Goal: Task Accomplishment & Management: Use online tool/utility

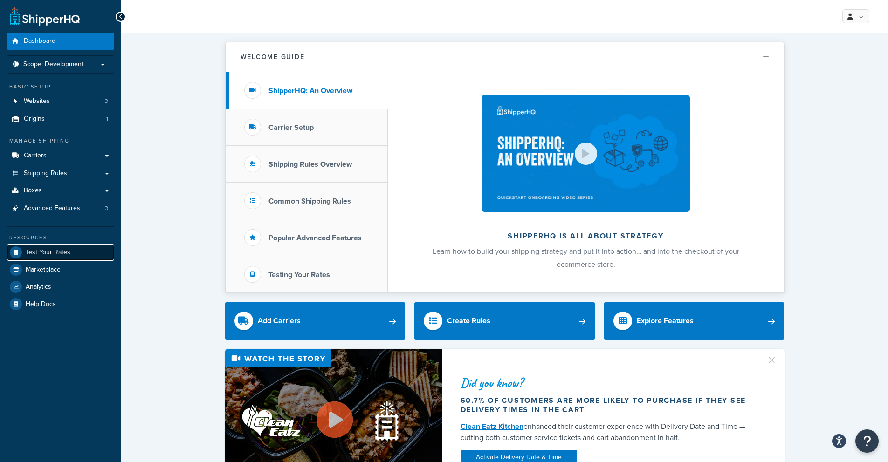
click at [47, 250] on span "Test Your Rates" at bounding box center [48, 253] width 45 height 8
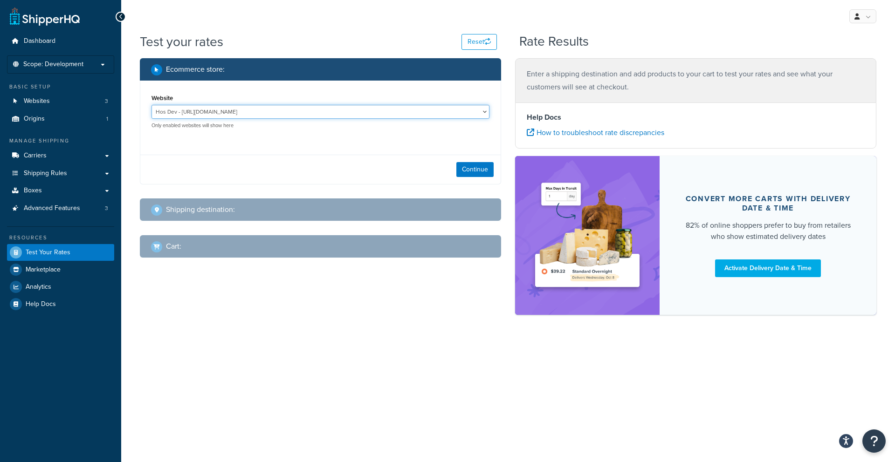
click at [238, 110] on select "Hos Dev - [URL][DOMAIN_NAME] [DOMAIN_NAME] - [URL] mage2.houseofstaunton.loc - …" at bounding box center [320, 112] width 338 height 14
click at [75, 61] on span "Scope: Development" at bounding box center [53, 65] width 60 height 8
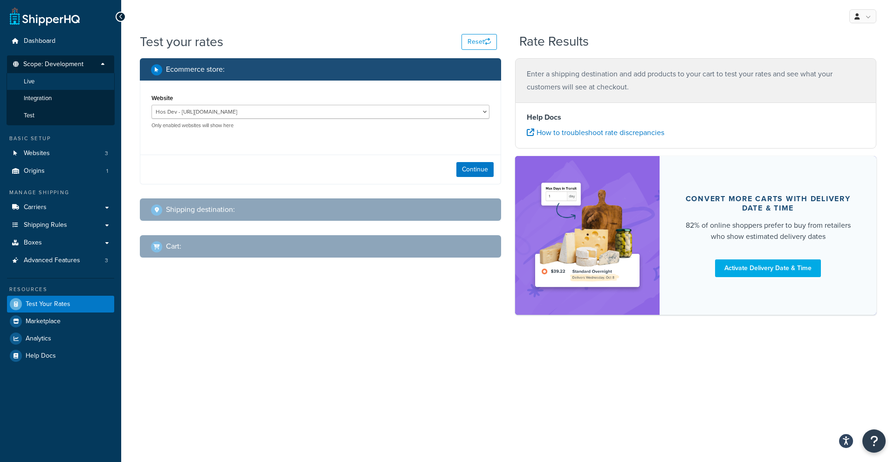
click at [72, 75] on li "Live" at bounding box center [61, 81] width 108 height 17
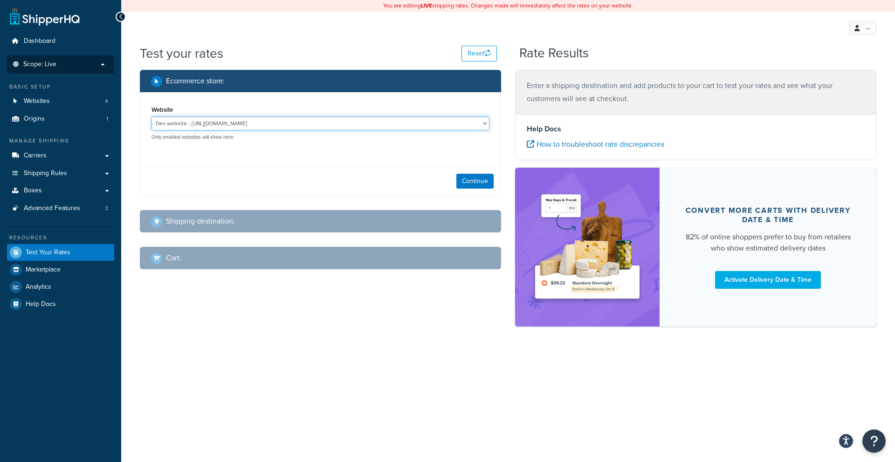
click at [294, 122] on select "Dev website - [URL][DOMAIN_NAME] HOS M2 QA - [URL][DOMAIN_NAME] House of staunt…" at bounding box center [320, 123] width 338 height 14
select select "6e20d93f4f62d74a98dd973244ffb19d"
click at [151, 116] on select "Dev website - [URL][DOMAIN_NAME] HOS M2 QA - [URL][DOMAIN_NAME] House of staunt…" at bounding box center [320, 123] width 338 height 14
click at [477, 183] on button "Continue" at bounding box center [474, 181] width 37 height 15
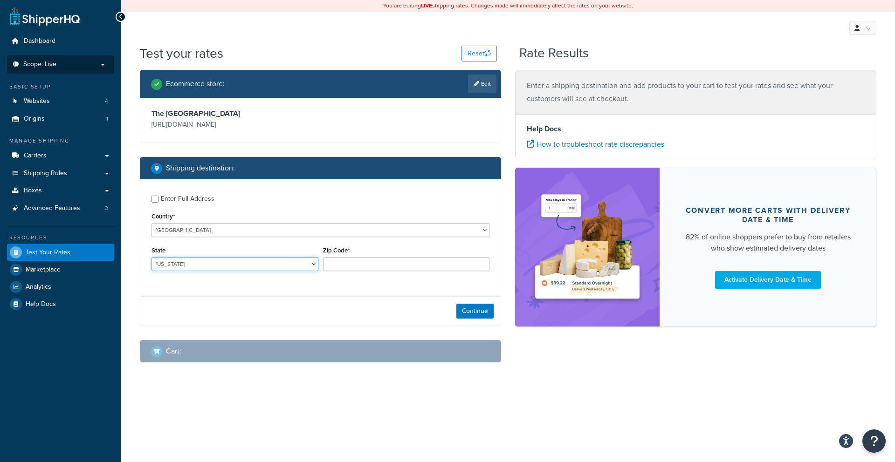
click at [253, 266] on select "[US_STATE] [US_STATE] [US_STATE] [US_STATE] [US_STATE] Armed Forces Americas Ar…" at bounding box center [234, 264] width 167 height 14
select select "CA"
click at [151, 258] on select "[US_STATE] [US_STATE] [US_STATE] [US_STATE] [US_STATE] Armed Forces Americas Ar…" at bounding box center [234, 264] width 167 height 14
click at [342, 265] on input "Zip Code*" at bounding box center [406, 264] width 167 height 14
paste input "[GEOGRAPHIC_DATA][US_STATE]"
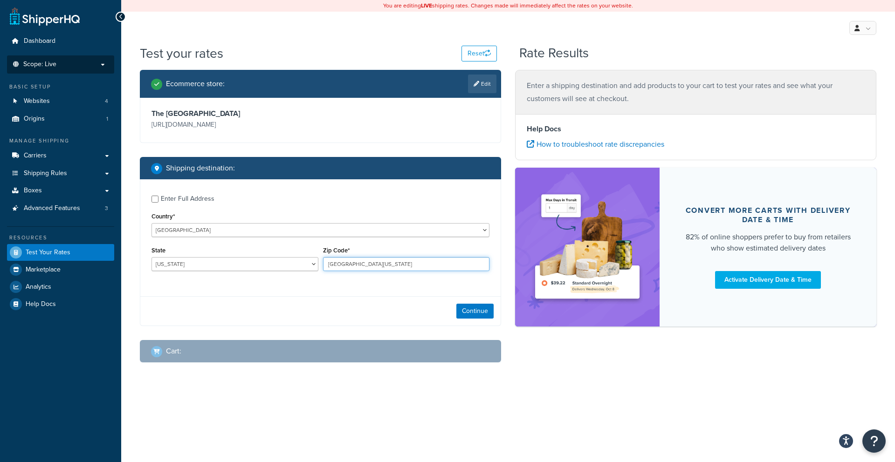
drag, startPoint x: 390, startPoint y: 265, endPoint x: 338, endPoint y: 258, distance: 53.1
click at [338, 258] on input "[GEOGRAPHIC_DATA][US_STATE]" at bounding box center [406, 264] width 167 height 14
type input "94103"
click at [480, 311] on button "Continue" at bounding box center [474, 311] width 37 height 15
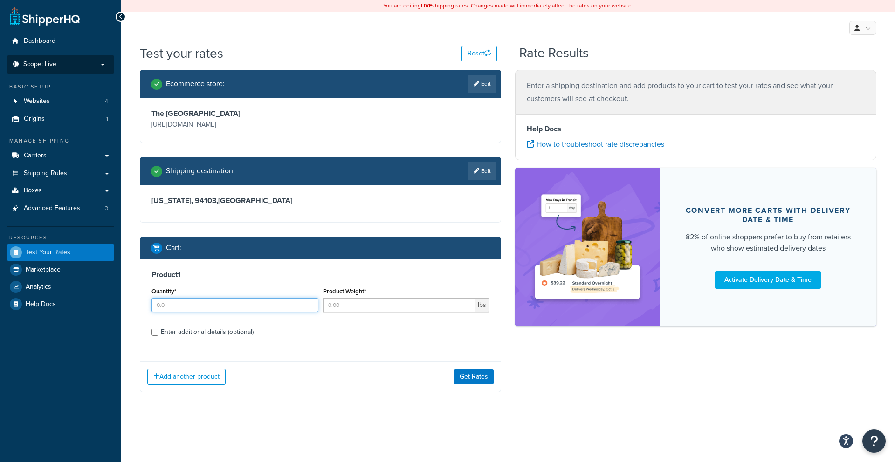
click at [287, 310] on input "Quantity*" at bounding box center [234, 305] width 167 height 14
type input "1"
click at [401, 306] on input "Product Weight*" at bounding box center [399, 305] width 152 height 14
type input "0"
type input "0.475"
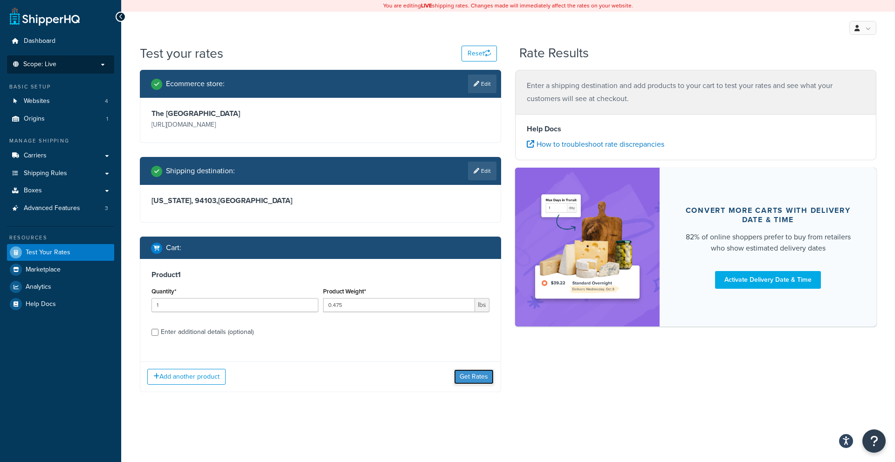
click at [476, 382] on button "Get Rates" at bounding box center [474, 376] width 40 height 15
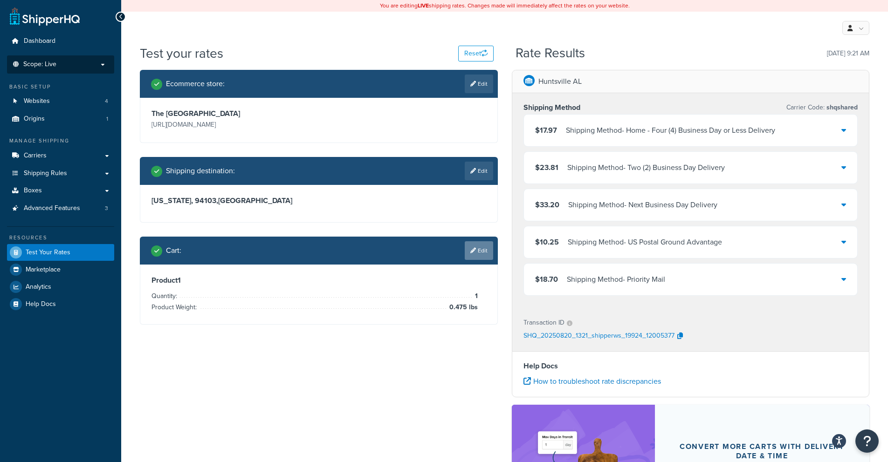
click at [472, 251] on icon at bounding box center [473, 251] width 6 height 6
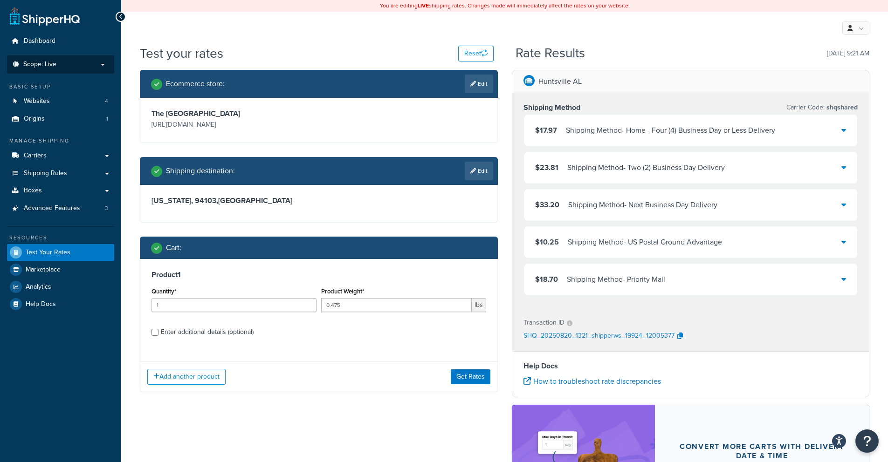
click at [183, 332] on div "Enter additional details (optional)" at bounding box center [207, 332] width 93 height 13
click at [158, 332] on input "Enter additional details (optional)" at bounding box center [154, 332] width 7 height 7
checkbox input "true"
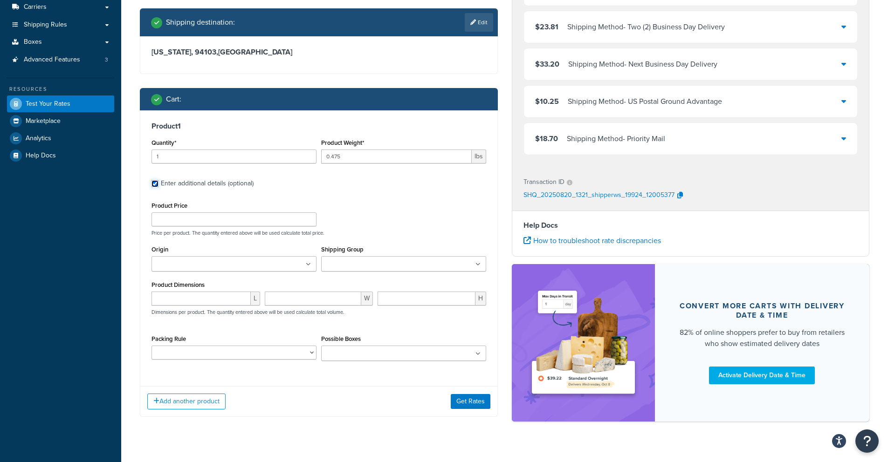
scroll to position [164, 0]
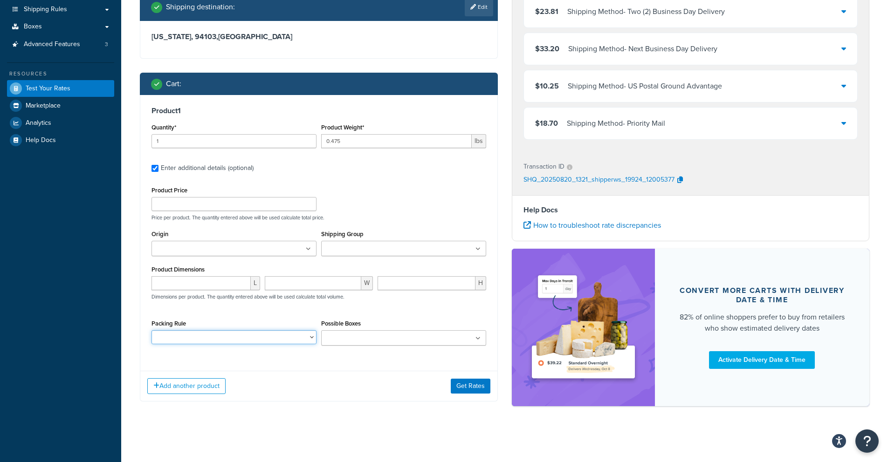
click at [183, 332] on select "Small Box Shipping" at bounding box center [233, 337] width 165 height 14
click at [342, 335] on input "Possible Boxes" at bounding box center [365, 339] width 82 height 10
click at [287, 366] on div "Product 1 Quantity* 1 Product Weight* 0.475 lbs Enter additional details (optio…" at bounding box center [319, 248] width 358 height 307
click at [357, 251] on input "Shipping Group" at bounding box center [365, 249] width 82 height 10
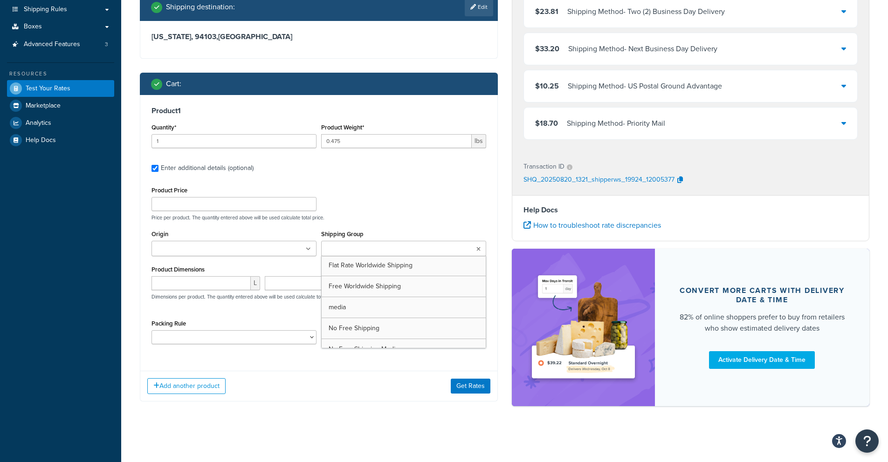
scroll to position [86, 0]
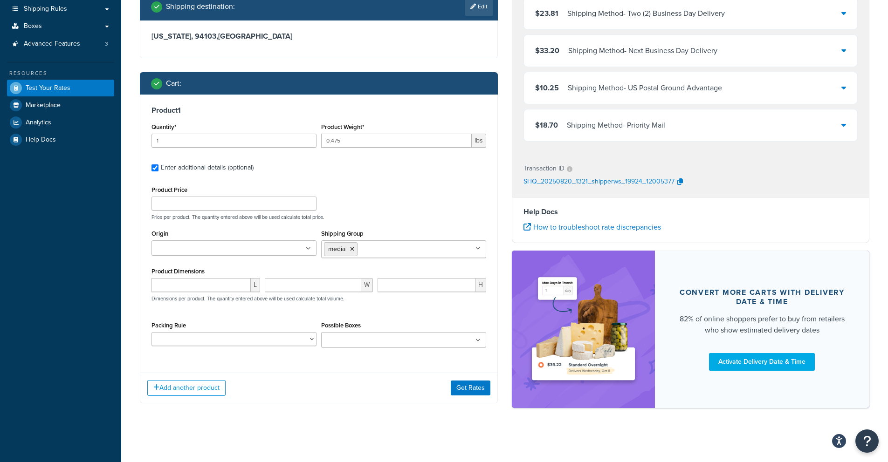
click at [405, 216] on p "Price per product. The quantity entered above will be used calculate total pric…" at bounding box center [318, 217] width 339 height 7
click at [480, 386] on button "Get Rates" at bounding box center [471, 388] width 40 height 15
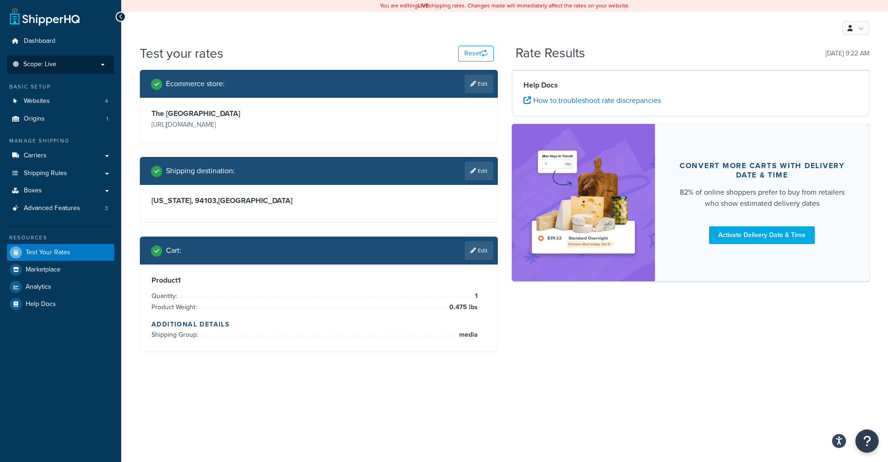
scroll to position [0, 0]
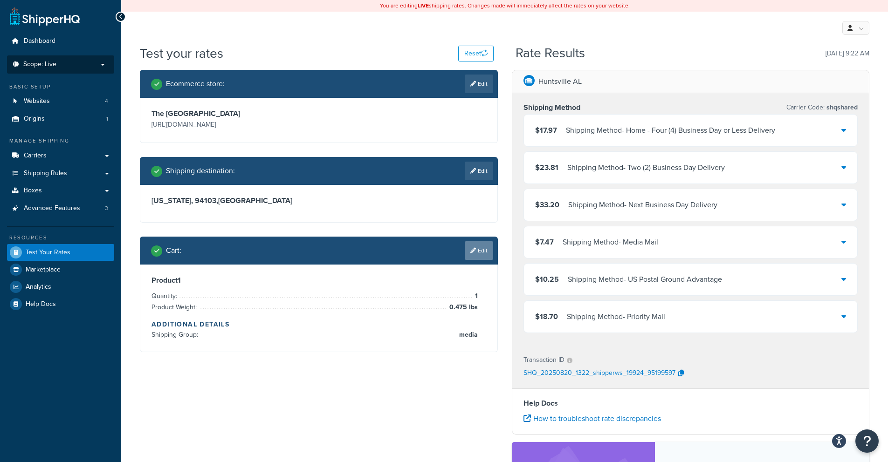
click at [481, 257] on link "Edit" at bounding box center [479, 250] width 28 height 19
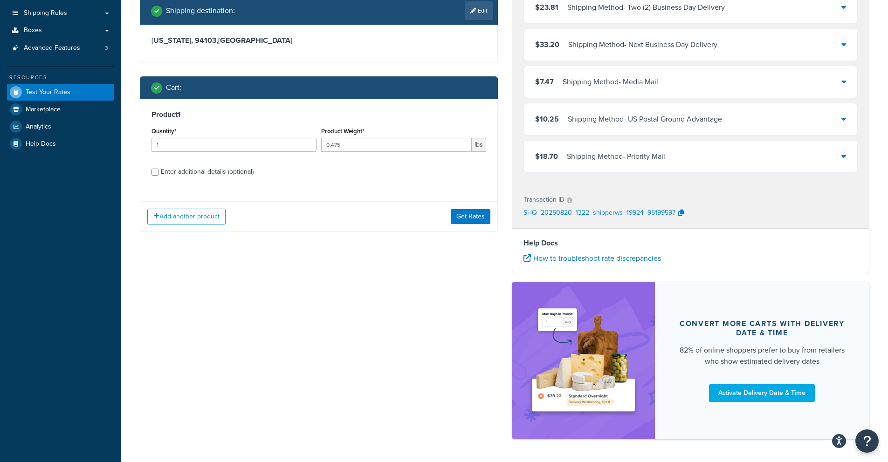
scroll to position [165, 0]
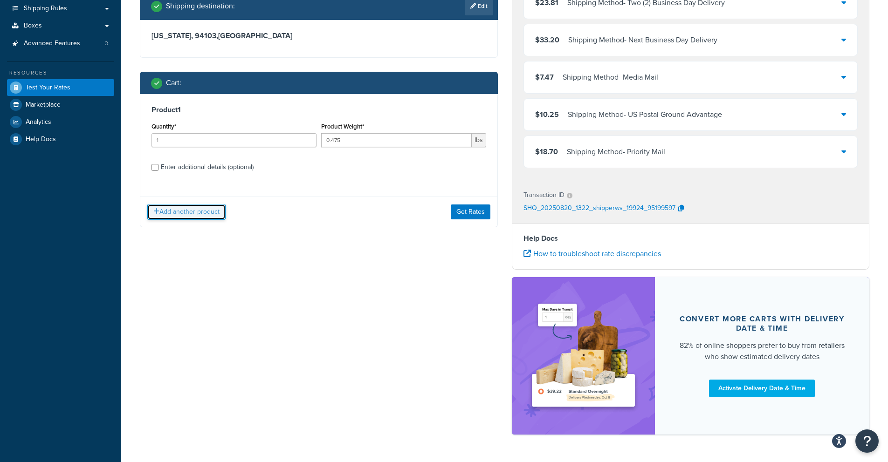
click at [211, 215] on button "Add another product" at bounding box center [186, 212] width 78 height 16
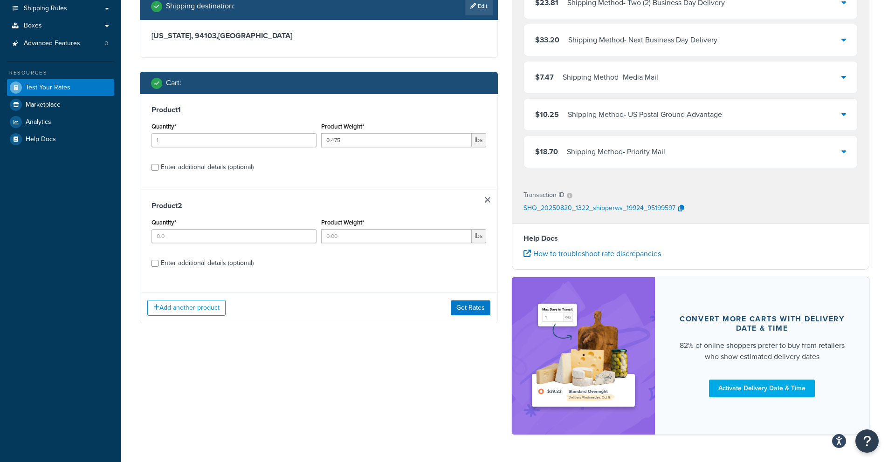
click at [183, 163] on div "Enter additional details (optional)" at bounding box center [207, 167] width 93 height 13
click at [158, 164] on input "Enter additional details (optional)" at bounding box center [154, 167] width 7 height 7
checkbox input "true"
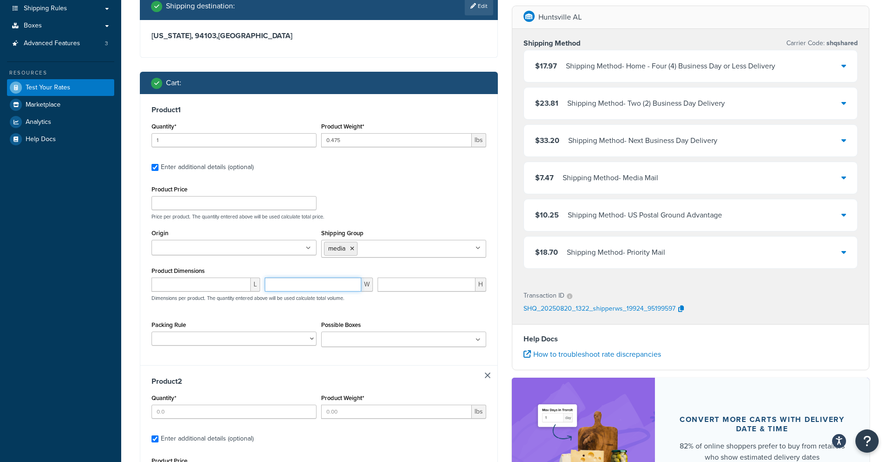
click at [312, 279] on input "number" at bounding box center [313, 285] width 97 height 14
type input "4"
type input "4.25"
click at [219, 287] on input "number" at bounding box center [200, 285] width 99 height 14
type input "10"
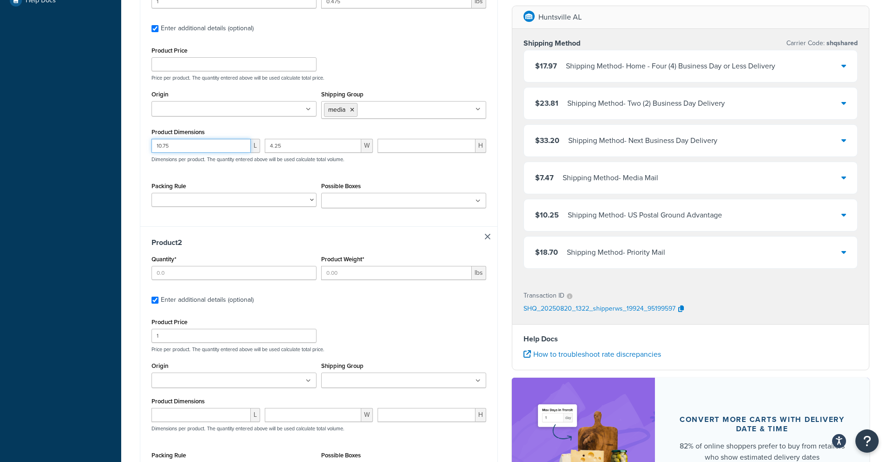
scroll to position [306, 0]
type input "10.75"
click at [487, 230] on div "Product 2 Quantity* Product Weight* lbs Enter additional details (optional) Pro…" at bounding box center [318, 359] width 357 height 269
click at [487, 234] on link at bounding box center [488, 235] width 6 height 6
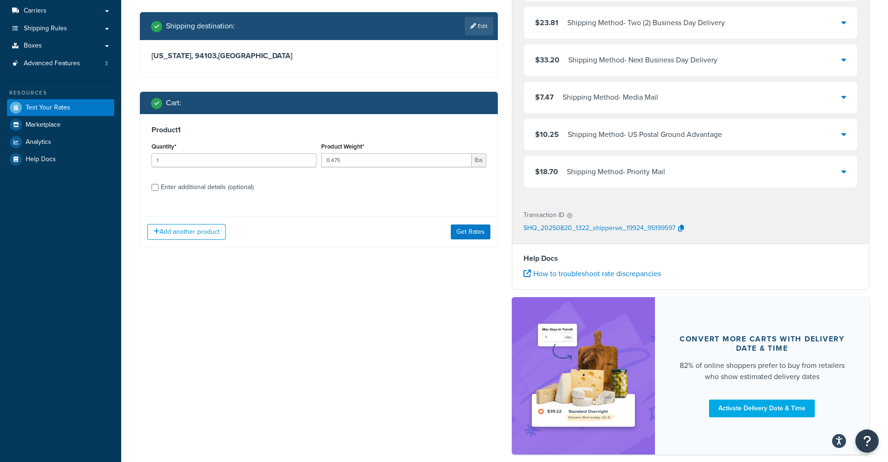
scroll to position [93, 0]
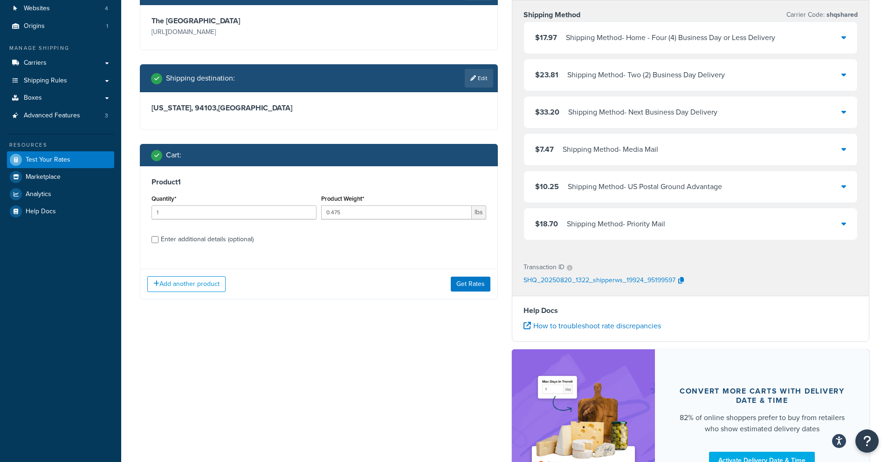
click at [203, 238] on div "Enter additional details (optional)" at bounding box center [207, 239] width 93 height 13
click at [158, 238] on input "Enter additional details (optional)" at bounding box center [154, 239] width 7 height 7
checkbox input "true"
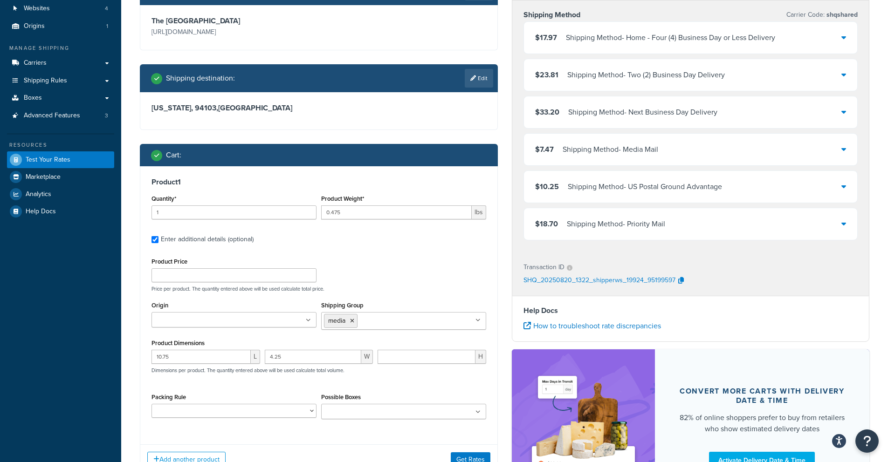
click at [287, 321] on ul at bounding box center [233, 319] width 165 height 15
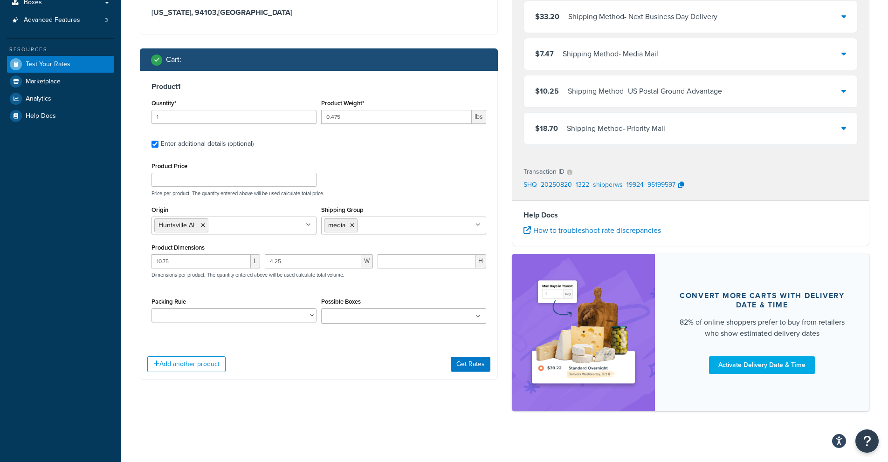
scroll to position [193, 0]
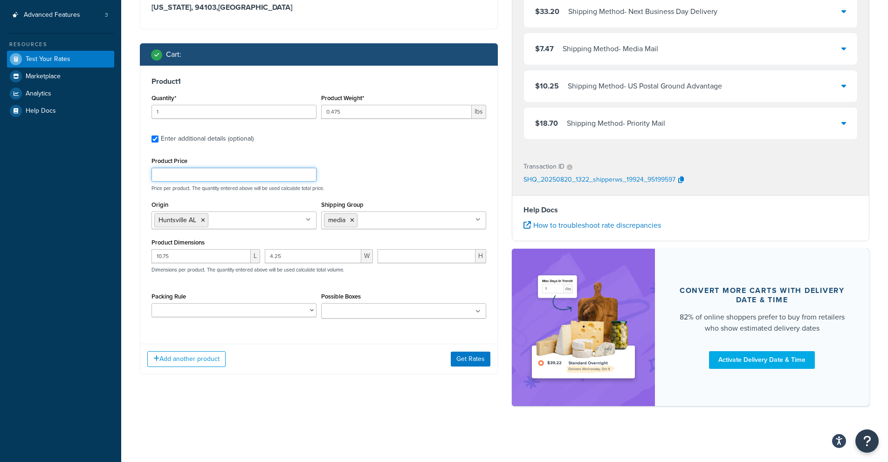
click at [174, 177] on input "Product Price" at bounding box center [233, 175] width 165 height 14
type input "7"
type input "7.72"
click at [476, 359] on button "Get Rates" at bounding box center [471, 359] width 40 height 15
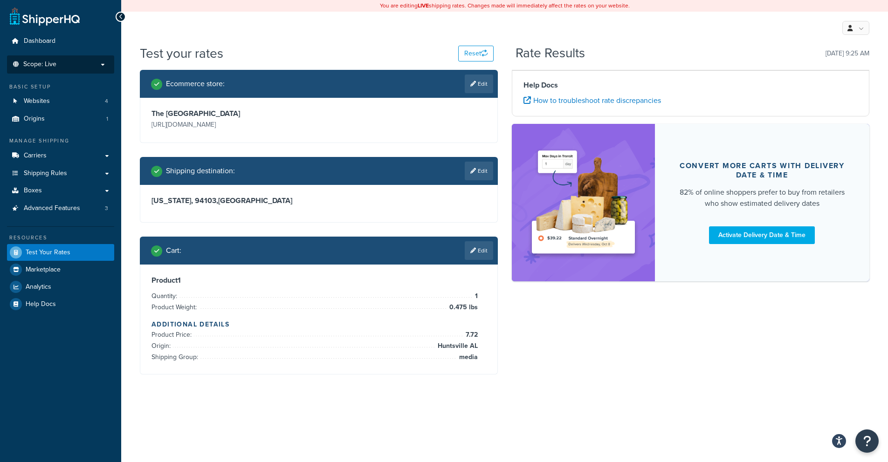
scroll to position [0, 0]
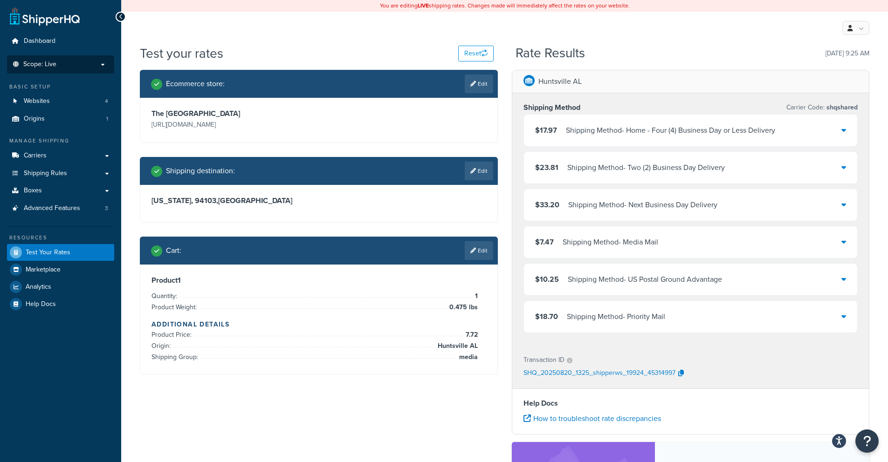
click at [846, 132] on div "$17.97 Shipping Method - Home - Four (4) Business Day or Less Delivery" at bounding box center [691, 131] width 334 height 32
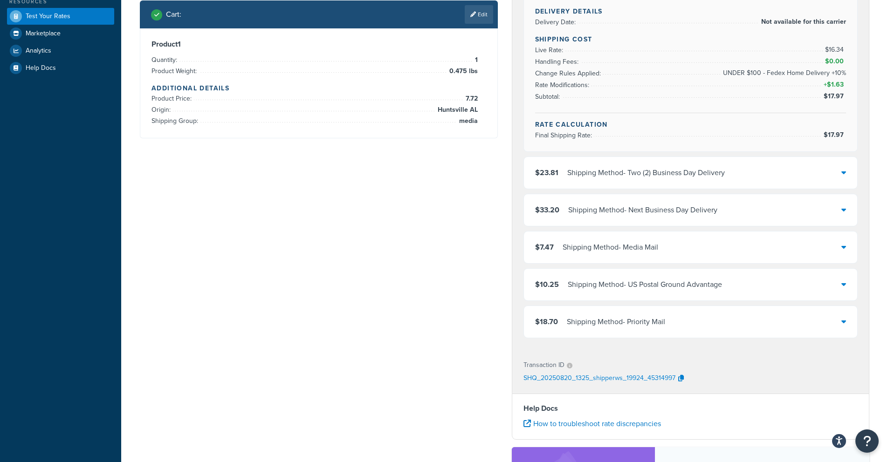
scroll to position [244, 0]
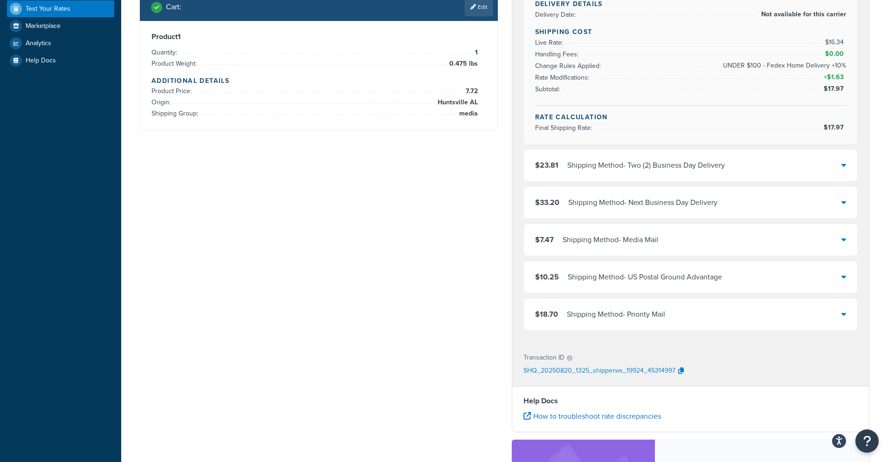
click at [845, 237] on icon at bounding box center [843, 239] width 5 height 7
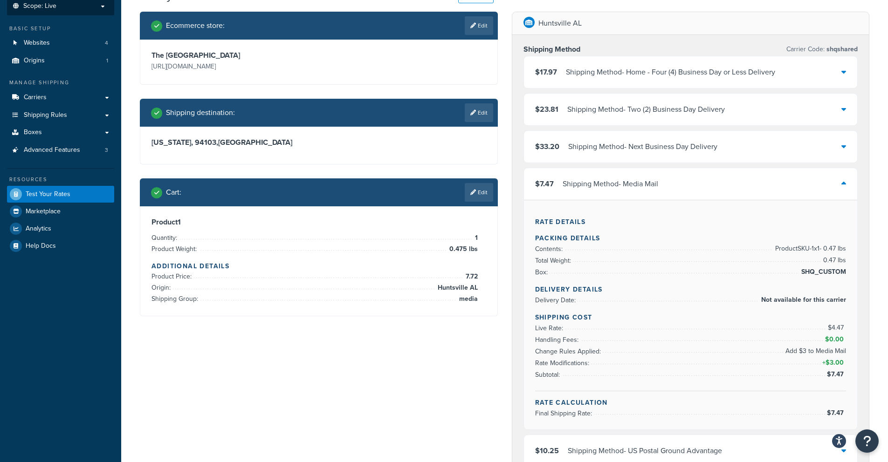
scroll to position [59, 0]
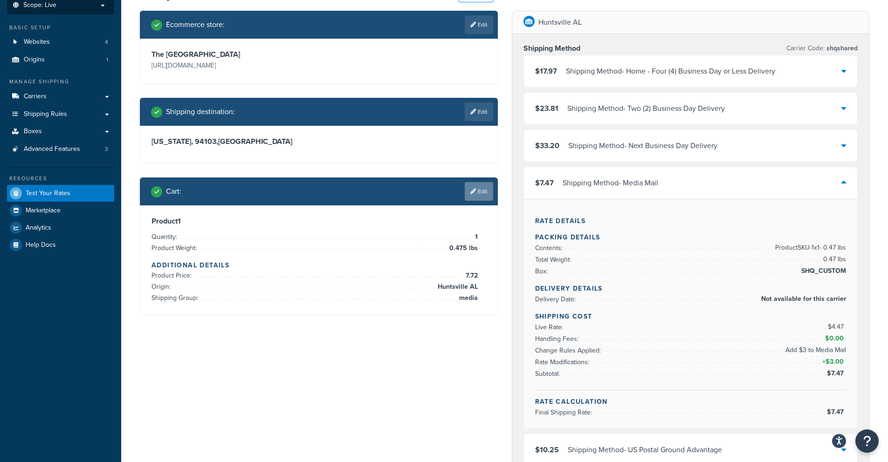
click at [470, 192] on icon at bounding box center [473, 192] width 6 height 6
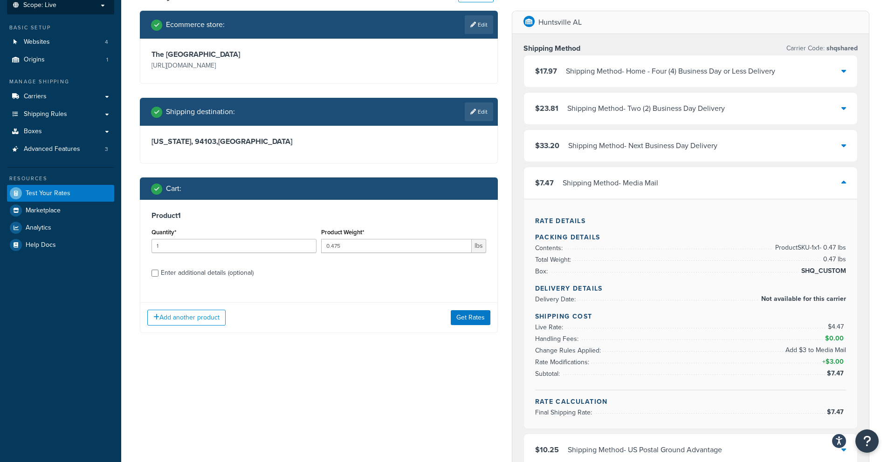
scroll to position [115, 0]
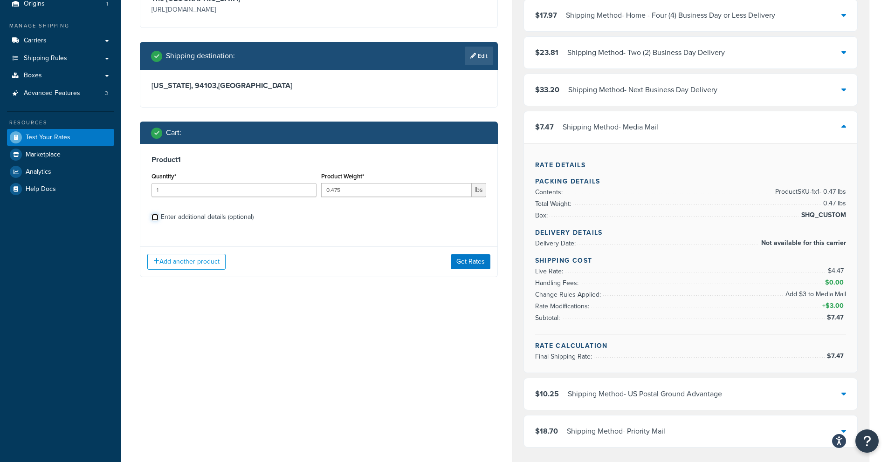
click at [155, 219] on input "Enter additional details (optional)" at bounding box center [154, 217] width 7 height 7
checkbox input "true"
